Goal: Transaction & Acquisition: Subscribe to service/newsletter

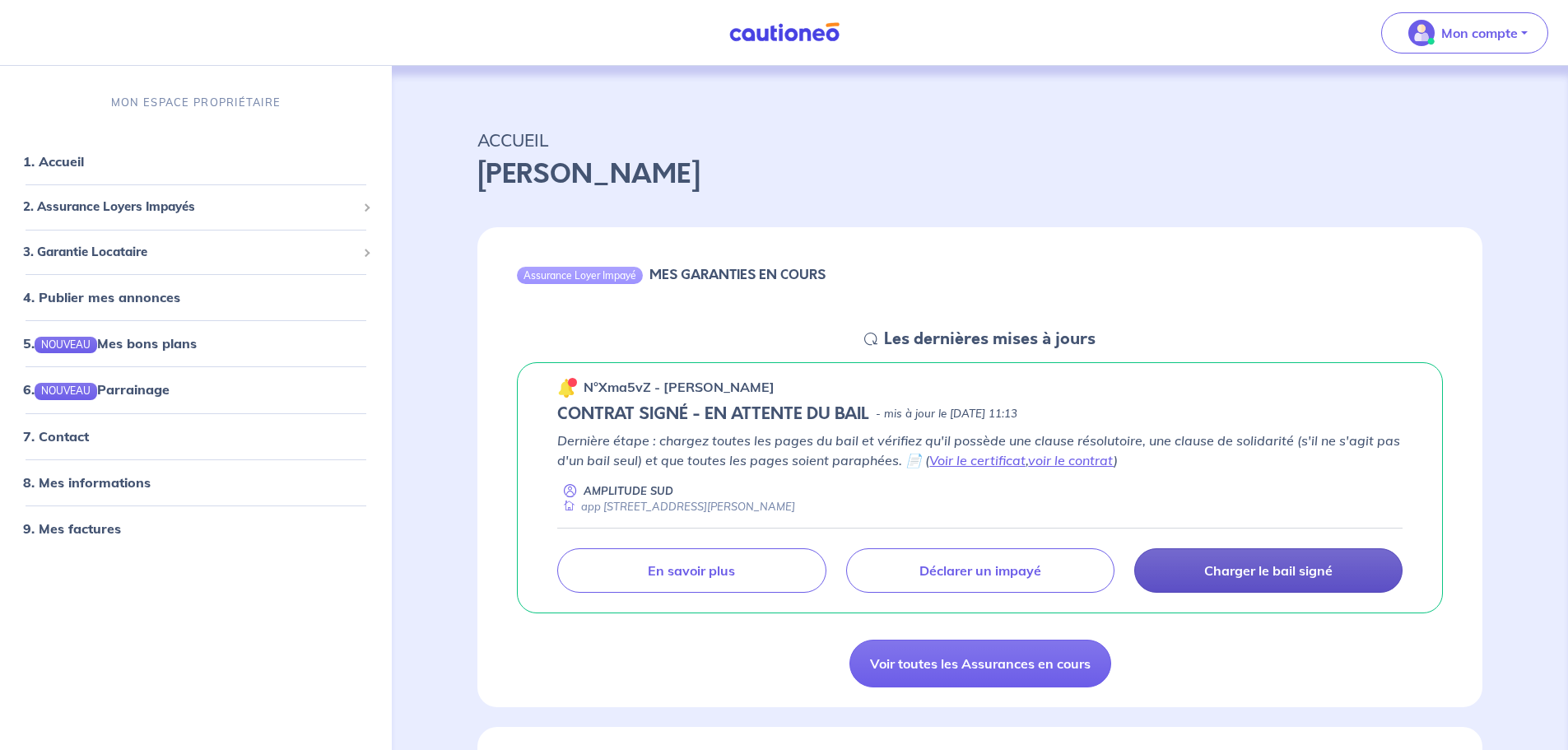
click at [1311, 566] on p "Charger le bail signé" at bounding box center [1269, 571] width 128 height 16
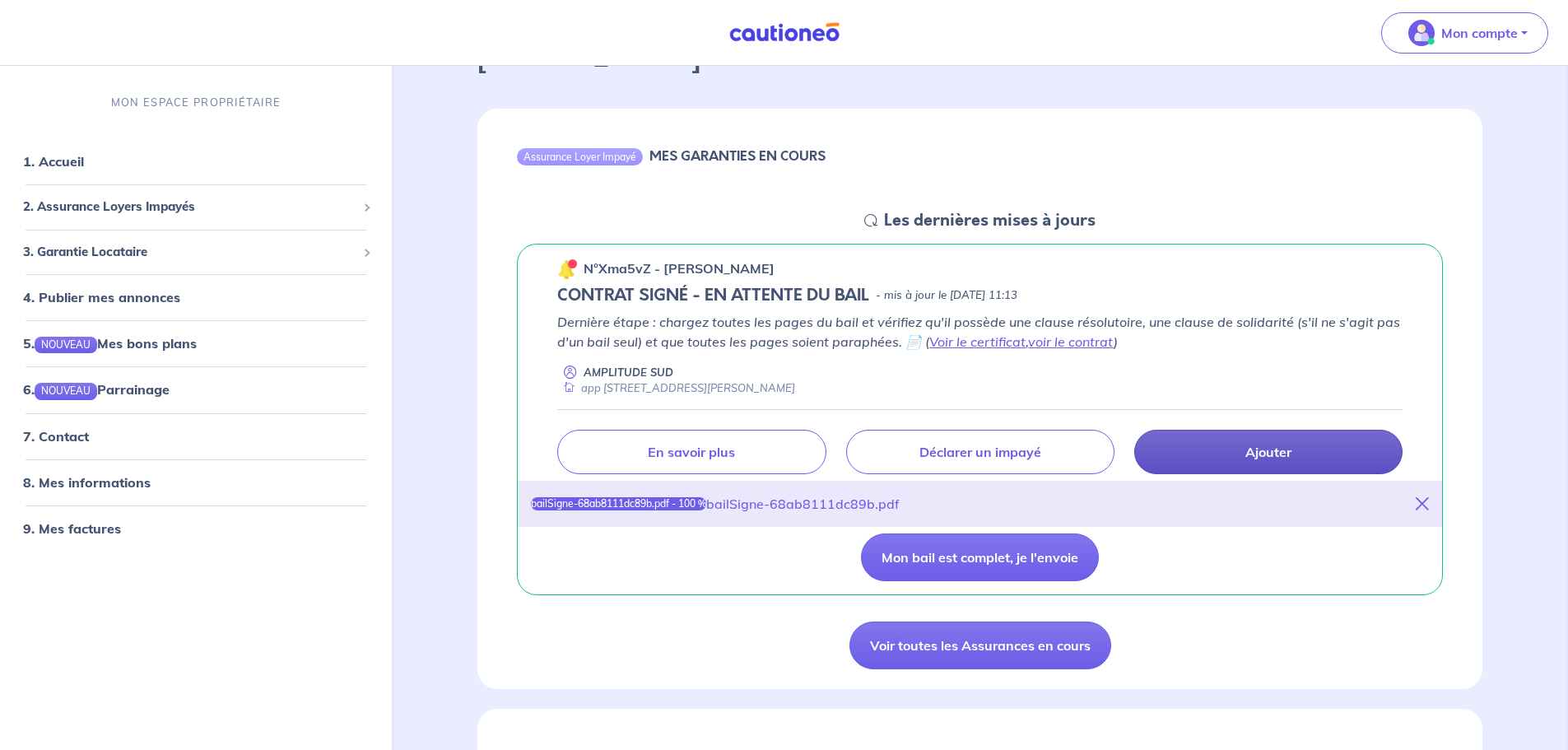
scroll to position [165, 0]
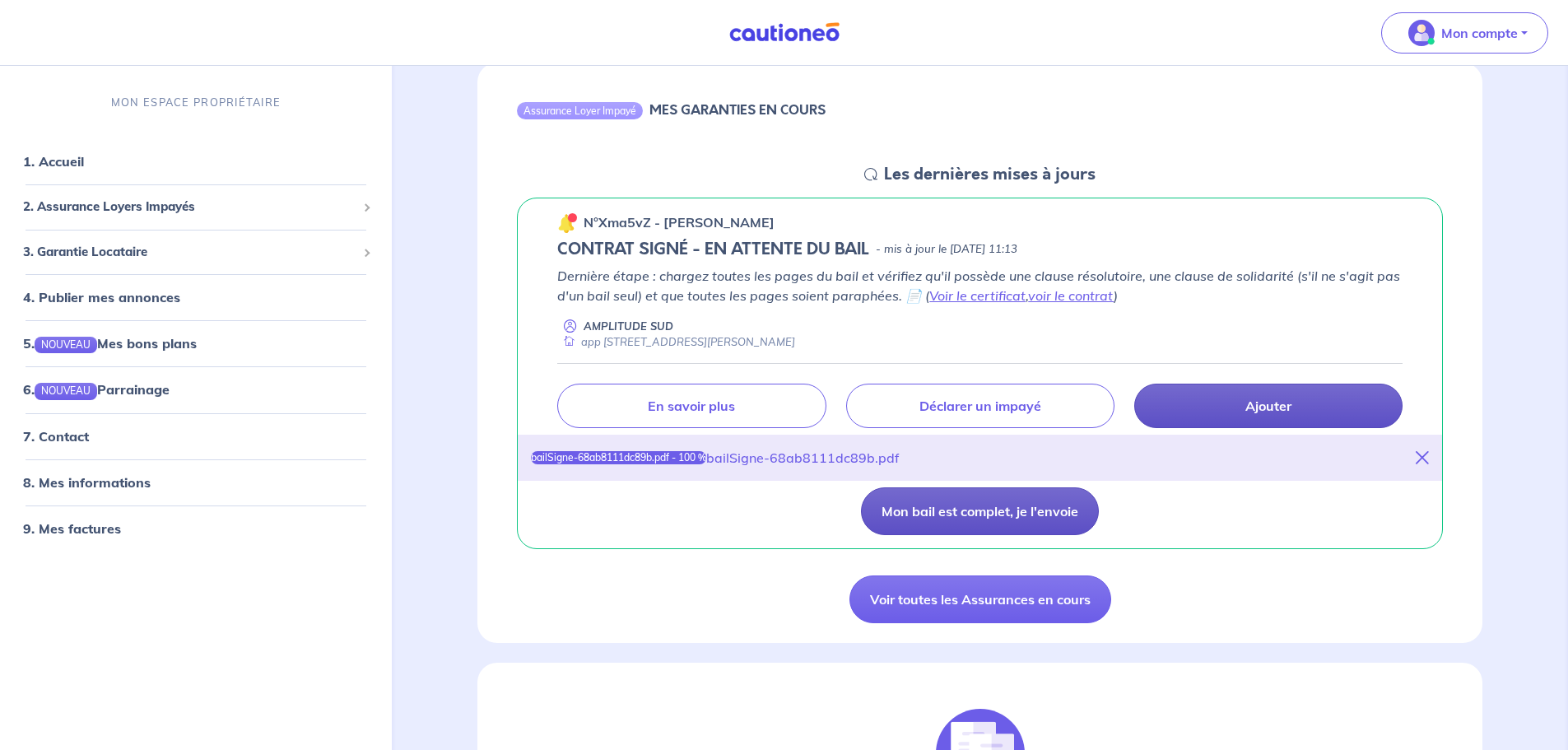
click at [999, 510] on button "Mon bail est complet, je l'envoie" at bounding box center [979, 511] width 238 height 48
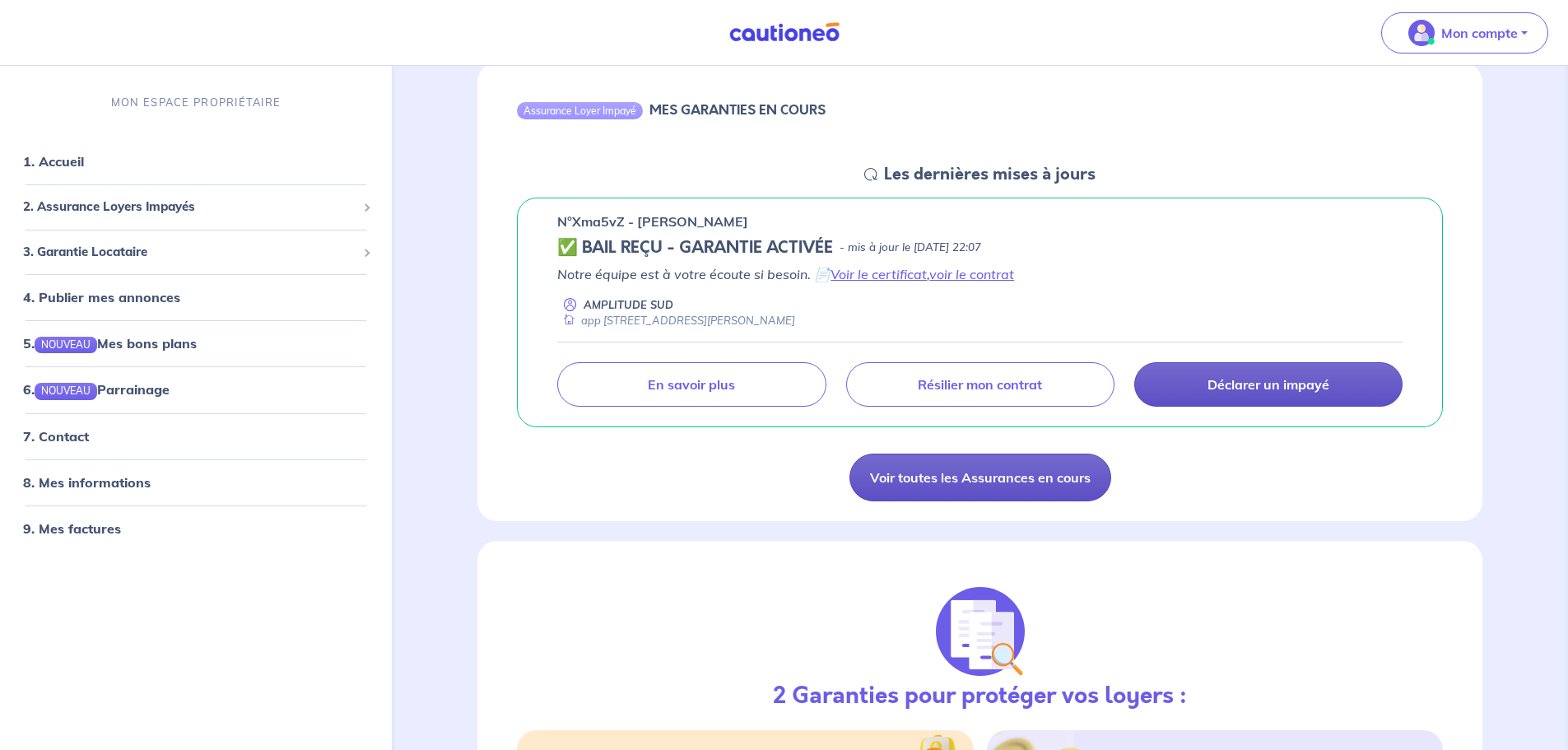
click at [959, 471] on link "Voir toutes les Assurances en cours" at bounding box center [979, 478] width 261 height 48
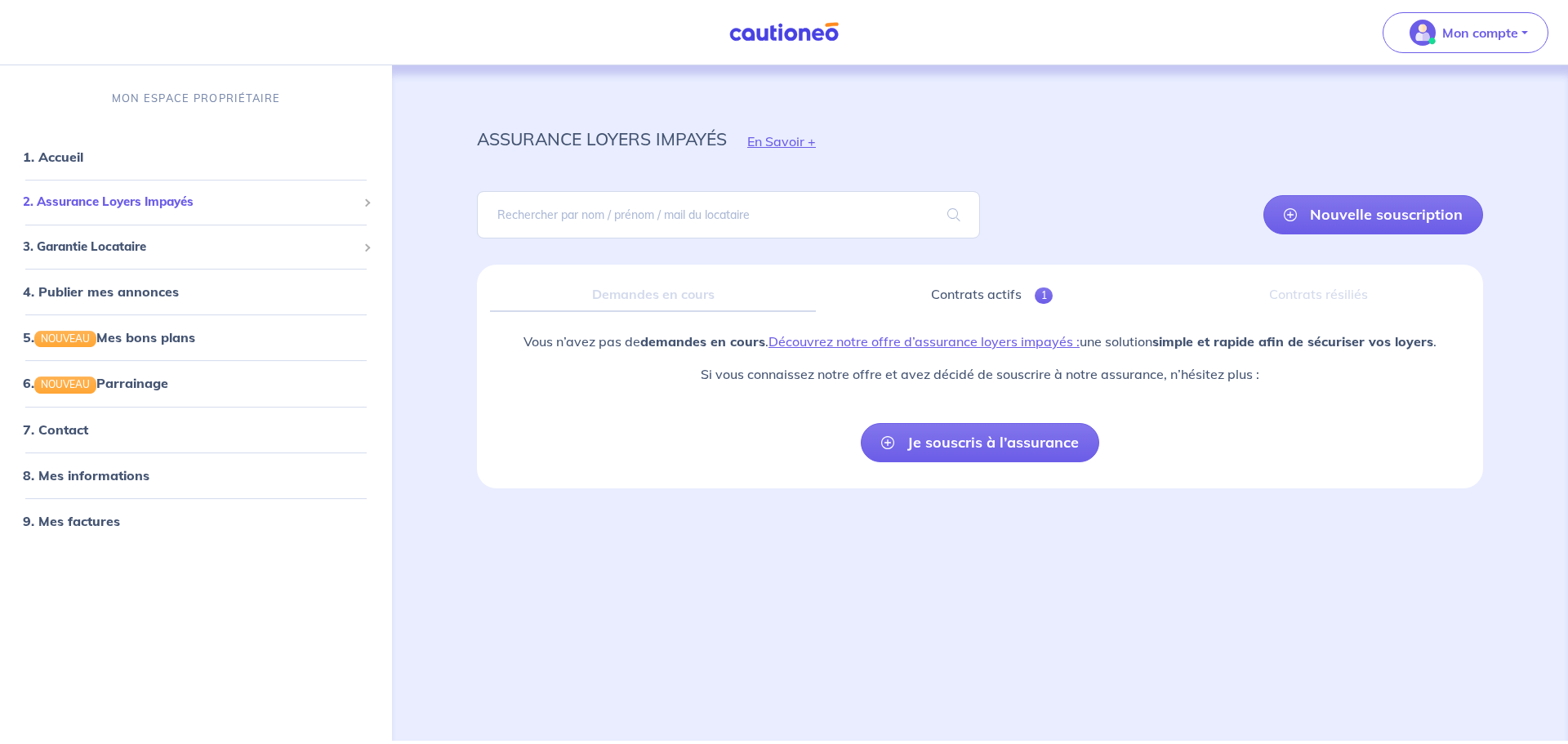
click at [280, 207] on span "2. Assurance Loyers Impayés" at bounding box center [189, 202] width 334 height 19
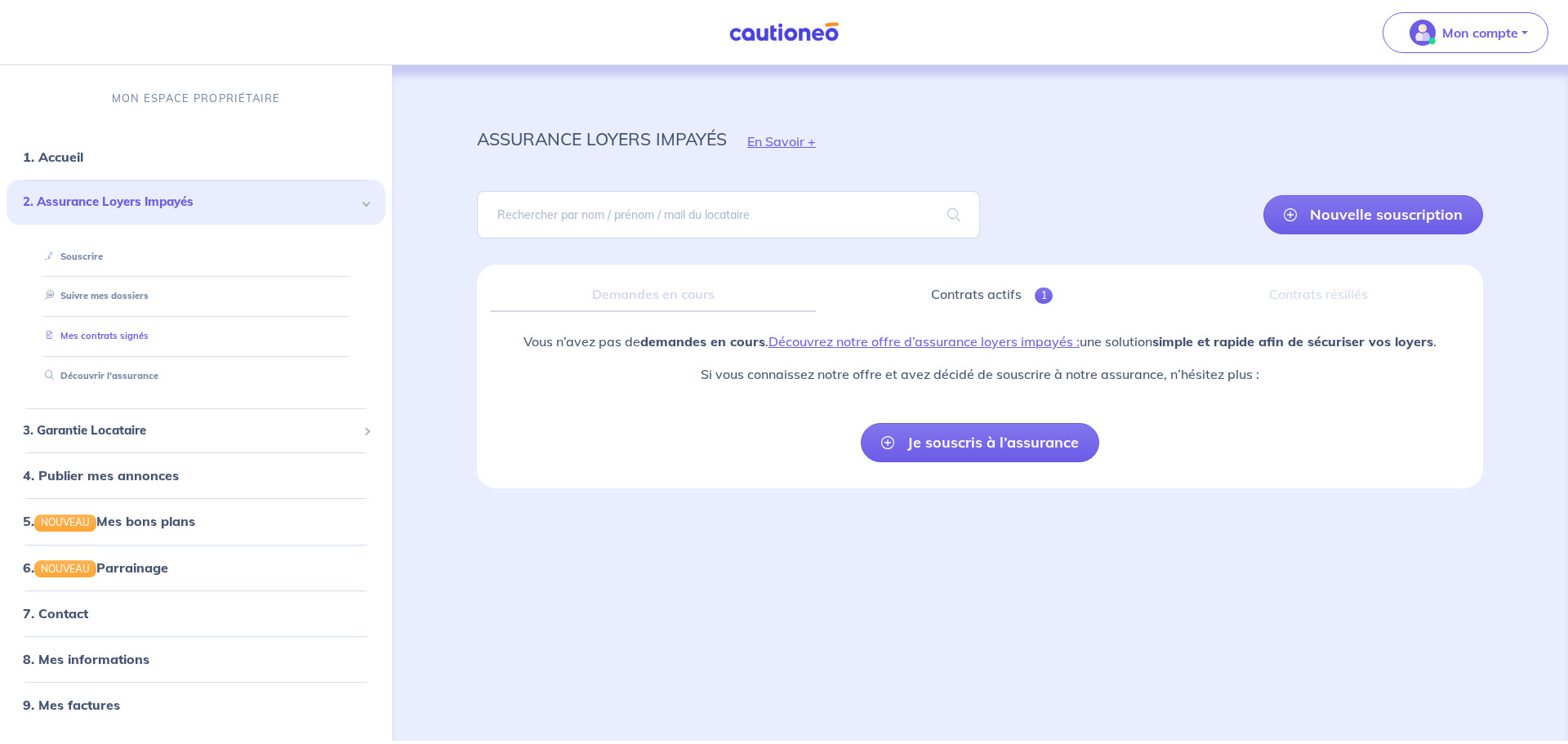
click at [149, 336] on link "Mes contrats signés" at bounding box center [93, 336] width 110 height 12
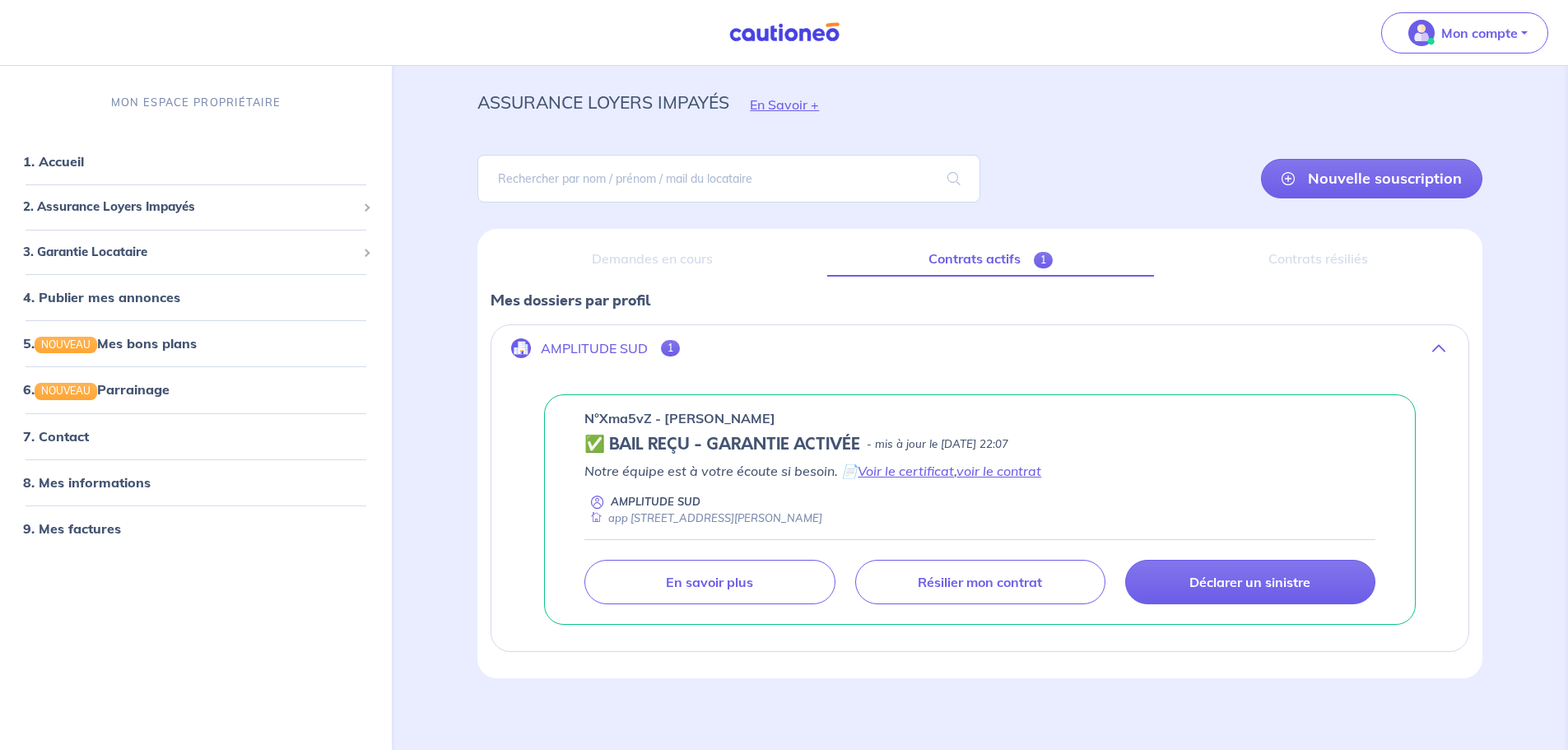
scroll to position [45, 0]
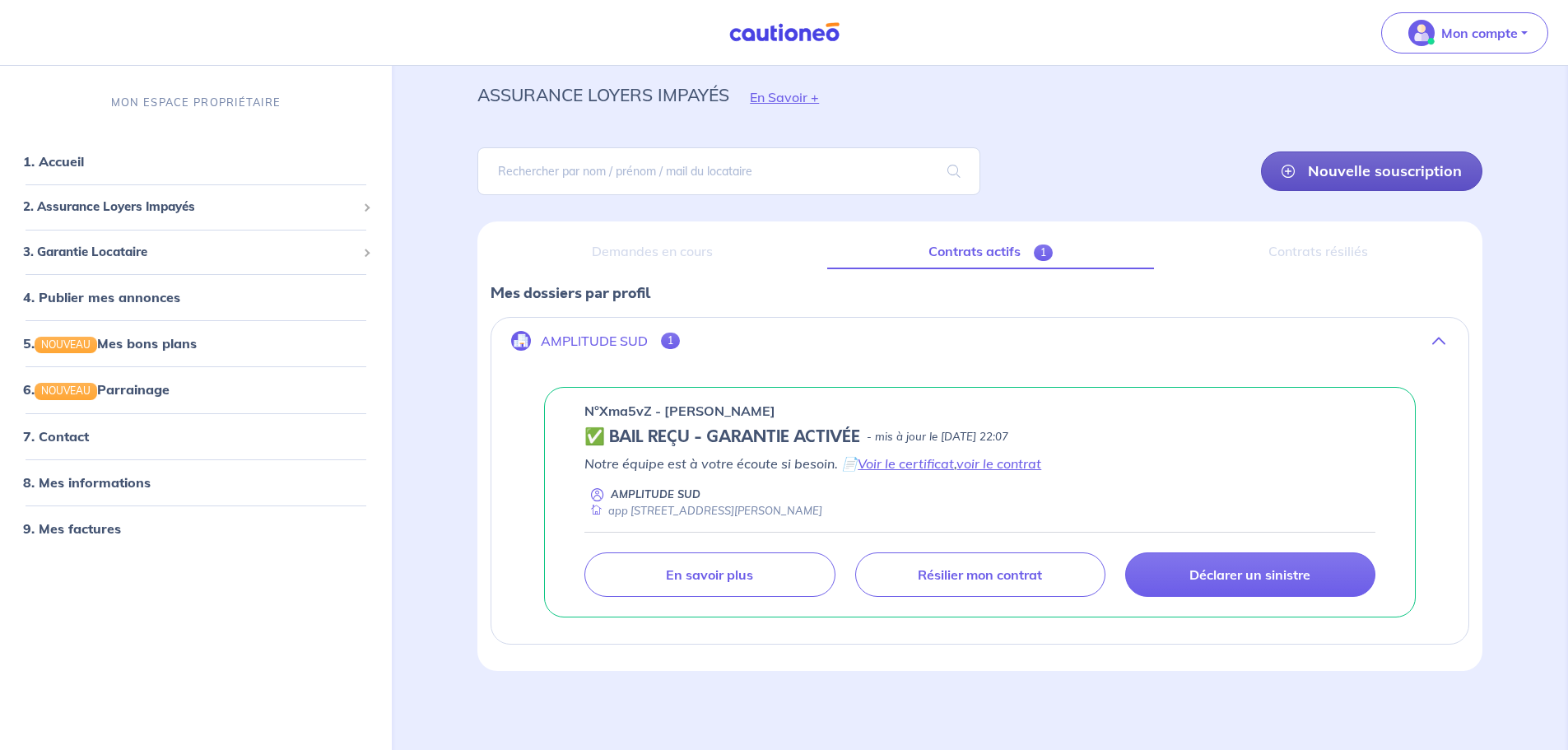
click at [1359, 166] on link "Nouvelle souscription" at bounding box center [1372, 172] width 222 height 40
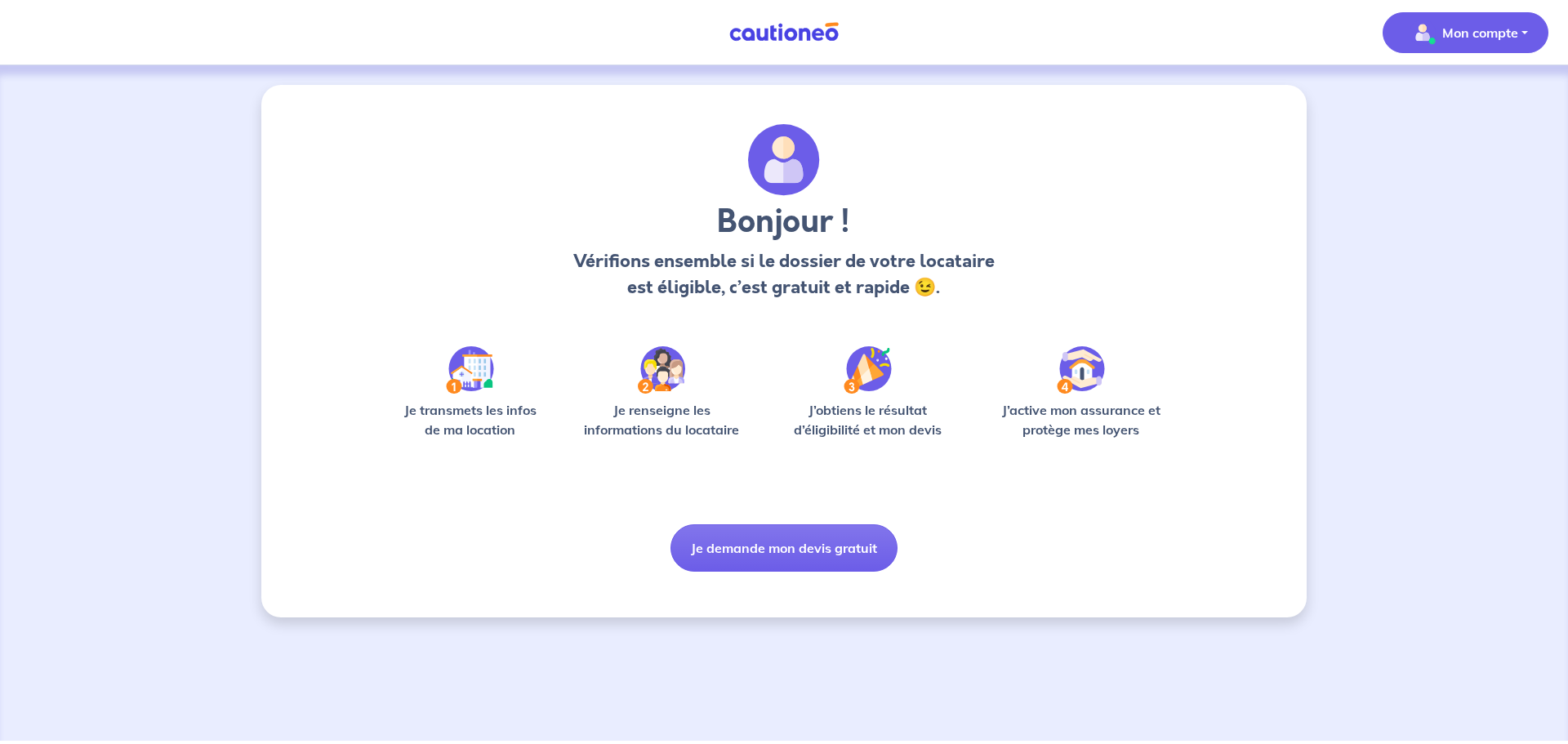
click at [1466, 23] on p "Mon compte" at bounding box center [1480, 32] width 76 height 20
click at [1086, 48] on nav "Mon compte Mes informations Me déconnecter Me déconnecter" at bounding box center [784, 32] width 1568 height 66
